Goal: Transaction & Acquisition: Purchase product/service

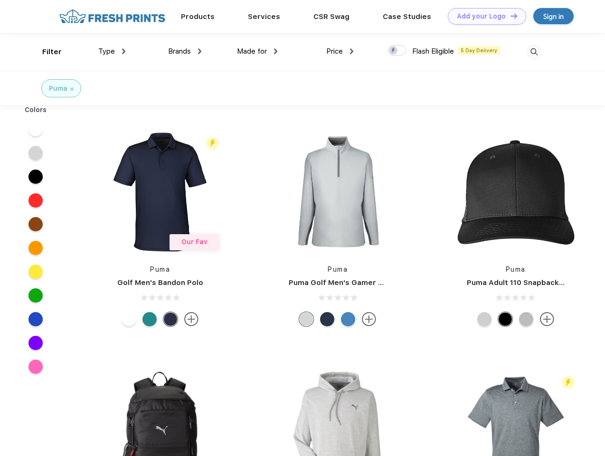
click at [484, 16] on link "Add your Logo Design Tool" at bounding box center [487, 16] width 78 height 17
click at [0, 0] on div "Design Tool" at bounding box center [0, 0] width 0 height 0
click at [510, 16] on link "Add your Logo Design Tool" at bounding box center [487, 16] width 78 height 17
click at [46, 52] on div "Filter" at bounding box center [51, 52] width 19 height 11
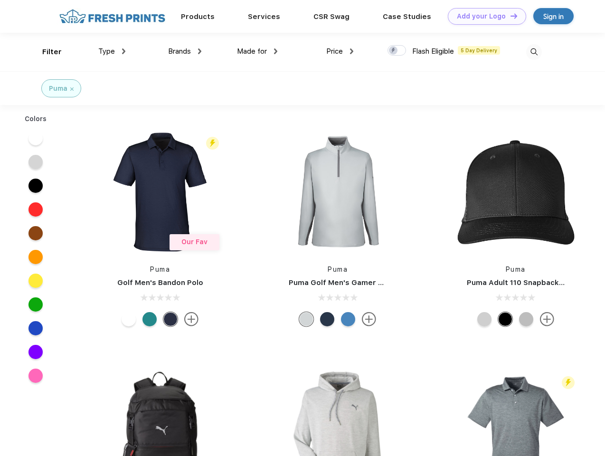
click at [112, 51] on span "Type" at bounding box center [106, 51] width 17 height 9
click at [185, 51] on span "Brands" at bounding box center [179, 51] width 23 height 9
click at [257, 51] on span "Made for" at bounding box center [252, 51] width 30 height 9
click at [340, 51] on span "Price" at bounding box center [334, 51] width 17 height 9
click at [397, 51] on div at bounding box center [397, 50] width 19 height 10
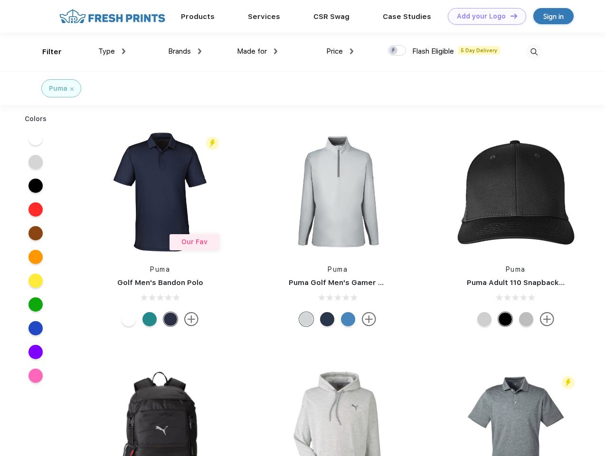
click at [394, 51] on input "checkbox" at bounding box center [391, 48] width 6 height 6
click at [534, 52] on img at bounding box center [534, 52] width 16 height 16
